Goal: Task Accomplishment & Management: Manage account settings

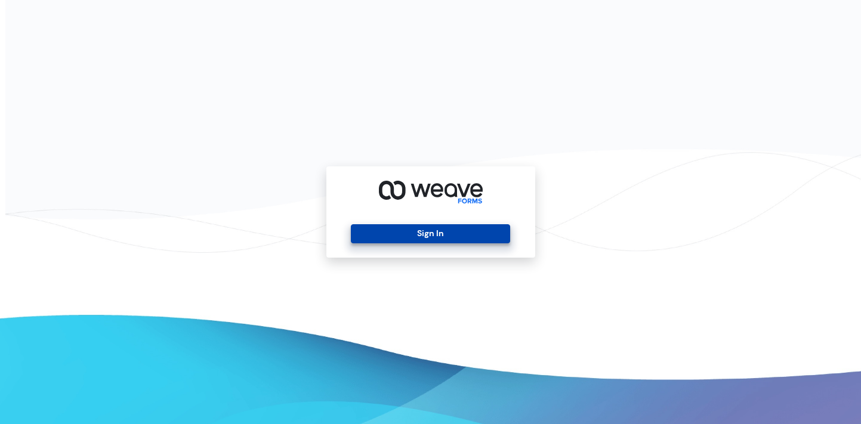
click at [436, 236] on button "Sign In" at bounding box center [430, 233] width 159 height 19
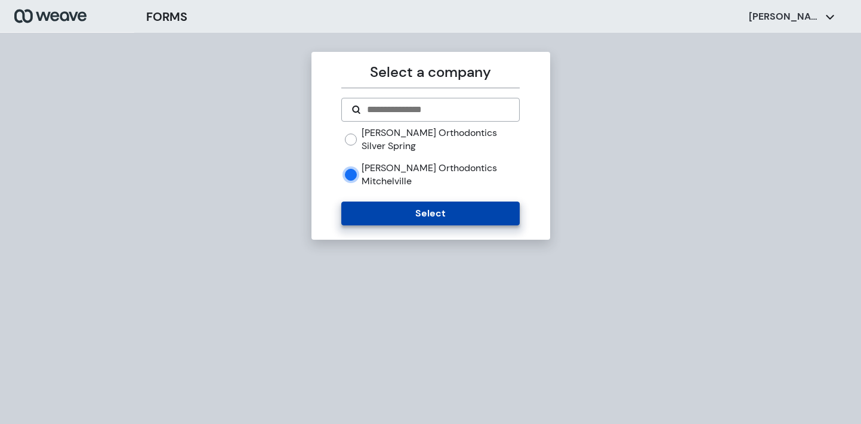
click at [437, 202] on button "Select" at bounding box center [430, 214] width 178 height 24
